Goal: Find specific page/section: Find specific page/section

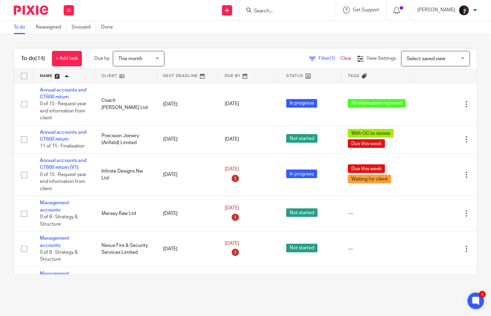
scroll to position [331, 0]
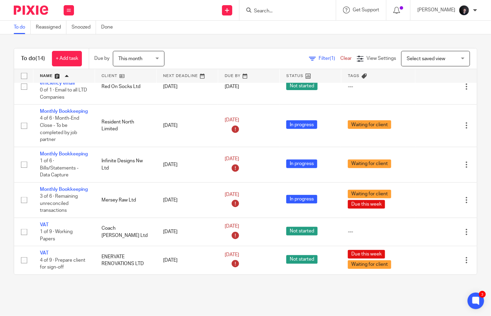
click at [296, 15] on div at bounding box center [287, 10] width 96 height 20
click at [293, 10] on input "Search" at bounding box center [284, 11] width 62 height 6
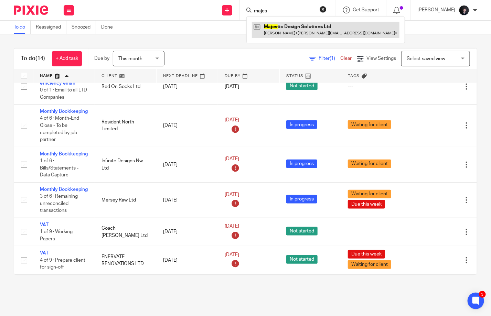
type input "majes"
click at [293, 25] on link at bounding box center [326, 30] width 148 height 16
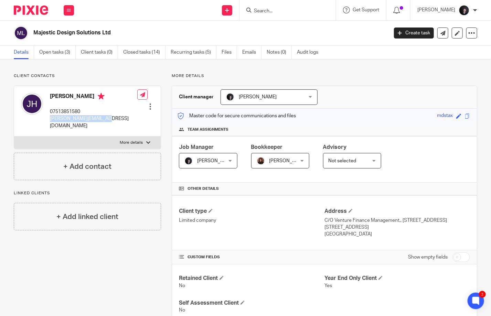
drag, startPoint x: 100, startPoint y: 120, endPoint x: 47, endPoint y: 120, distance: 53.6
click at [47, 120] on div "Joshua Hughes 07513851580 josh-hughes@live.co.uk" at bounding box center [79, 110] width 116 height 43
copy p "josh-hughes@live.co.uk"
click at [23, 12] on img at bounding box center [31, 10] width 34 height 9
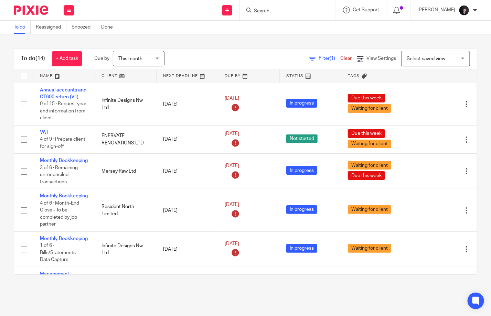
click at [47, 76] on link at bounding box center [63, 76] width 61 height 14
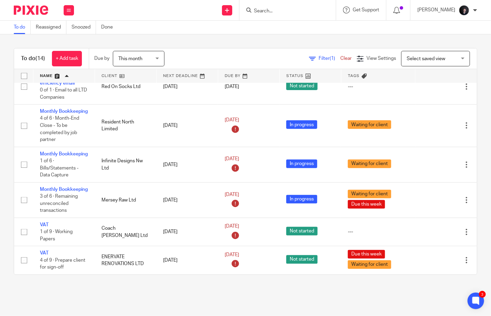
scroll to position [331, 0]
